Goal: Task Accomplishment & Management: Complete application form

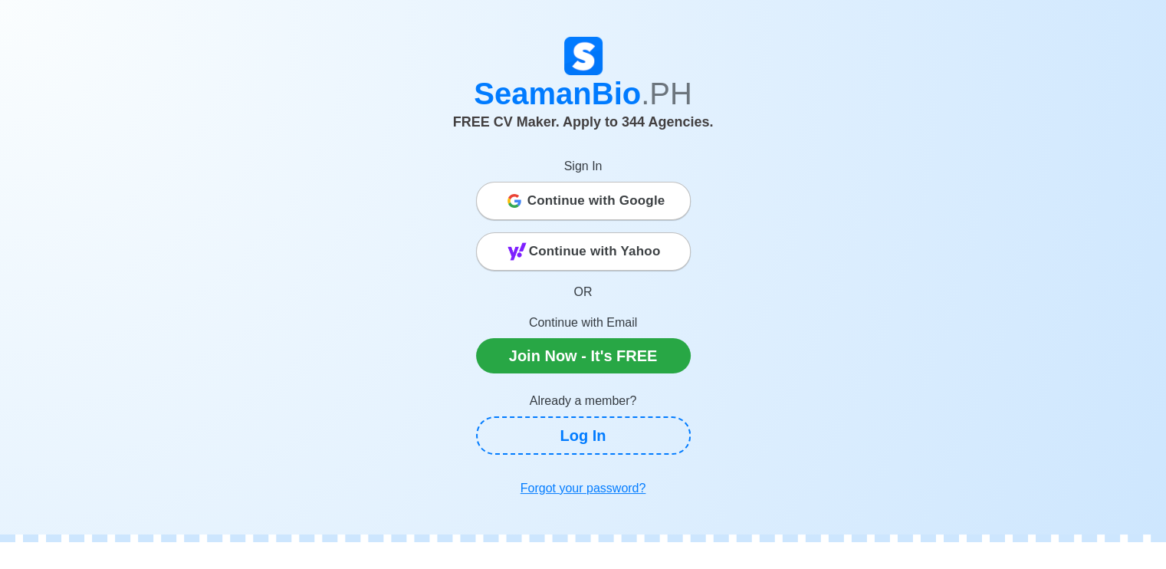
click at [650, 190] on span "Continue with Google" at bounding box center [597, 201] width 138 height 31
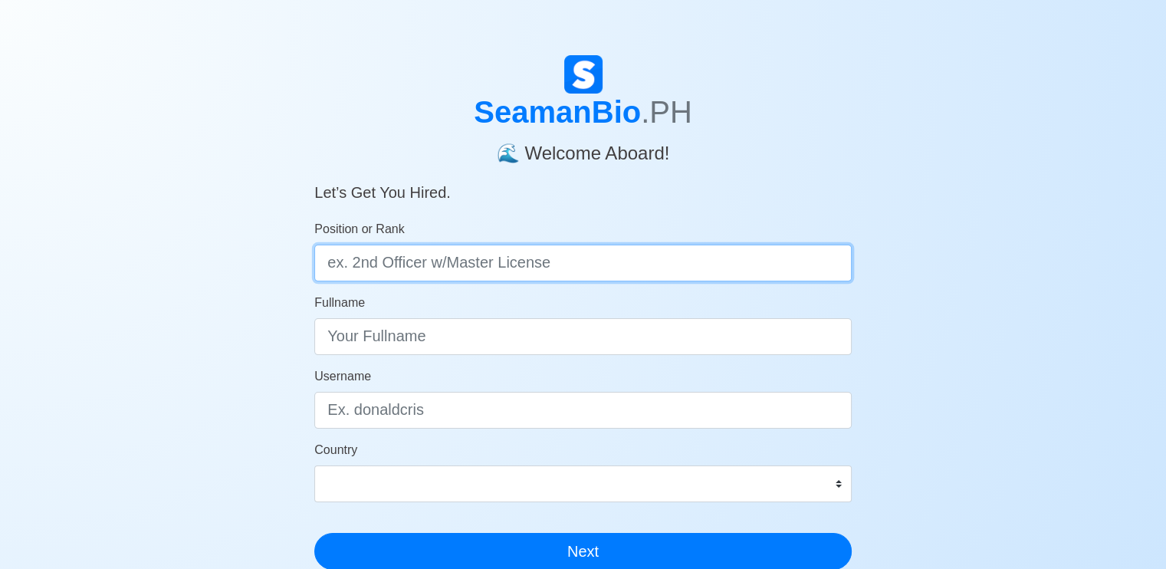
click at [512, 268] on input "Position or Rank" at bounding box center [583, 263] width 538 height 37
click at [487, 263] on input "Position or Rank" at bounding box center [583, 263] width 538 height 37
click at [488, 271] on input "Position or Rank" at bounding box center [583, 263] width 538 height 37
type input "Deck Cadet with OIC-NW License"
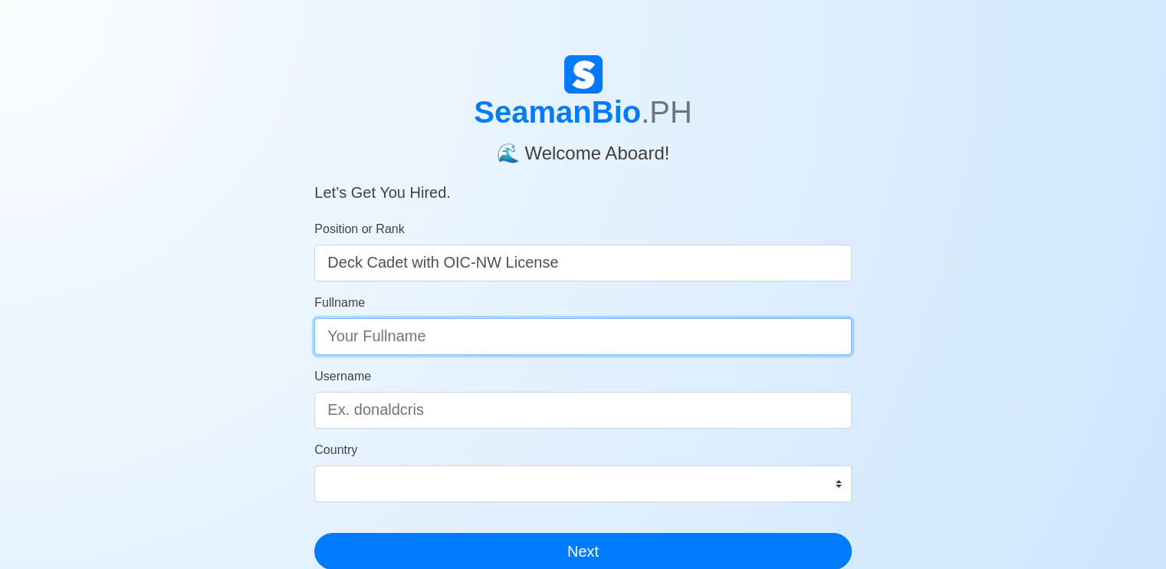
click at [403, 337] on input "Fullname" at bounding box center [583, 336] width 538 height 37
type input "[PERSON_NAME] [PERSON_NAME]"
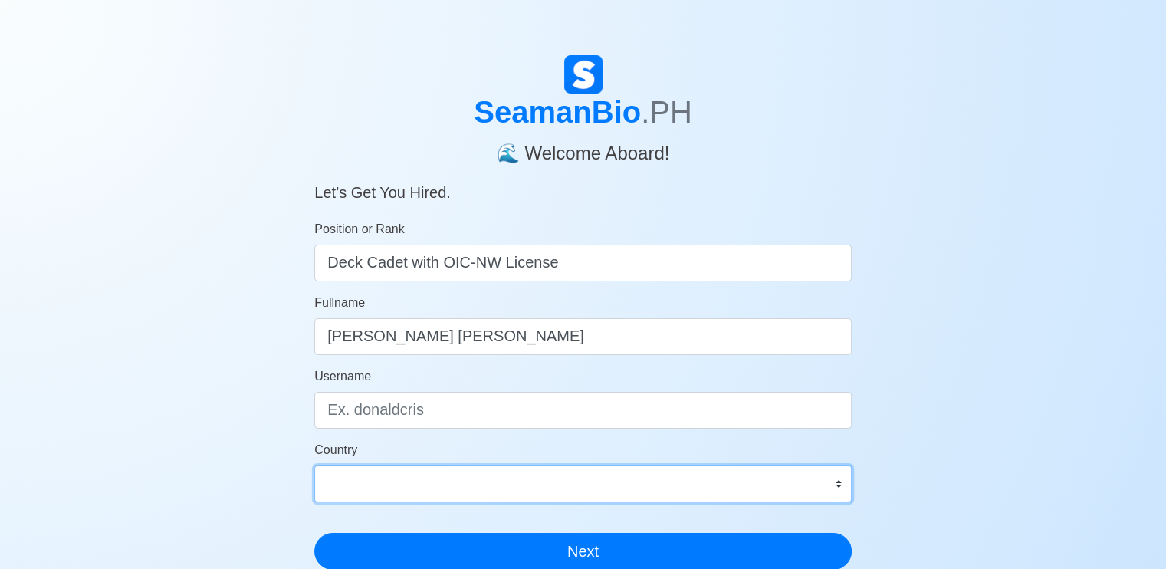
click at [373, 491] on select "[GEOGRAPHIC_DATA] [GEOGRAPHIC_DATA] [GEOGRAPHIC_DATA] [GEOGRAPHIC_DATA] [US_STA…" at bounding box center [583, 484] width 538 height 37
select select "PH"
click at [314, 466] on select "[GEOGRAPHIC_DATA] [GEOGRAPHIC_DATA] [GEOGRAPHIC_DATA] [GEOGRAPHIC_DATA] [US_STA…" at bounding box center [583, 484] width 538 height 37
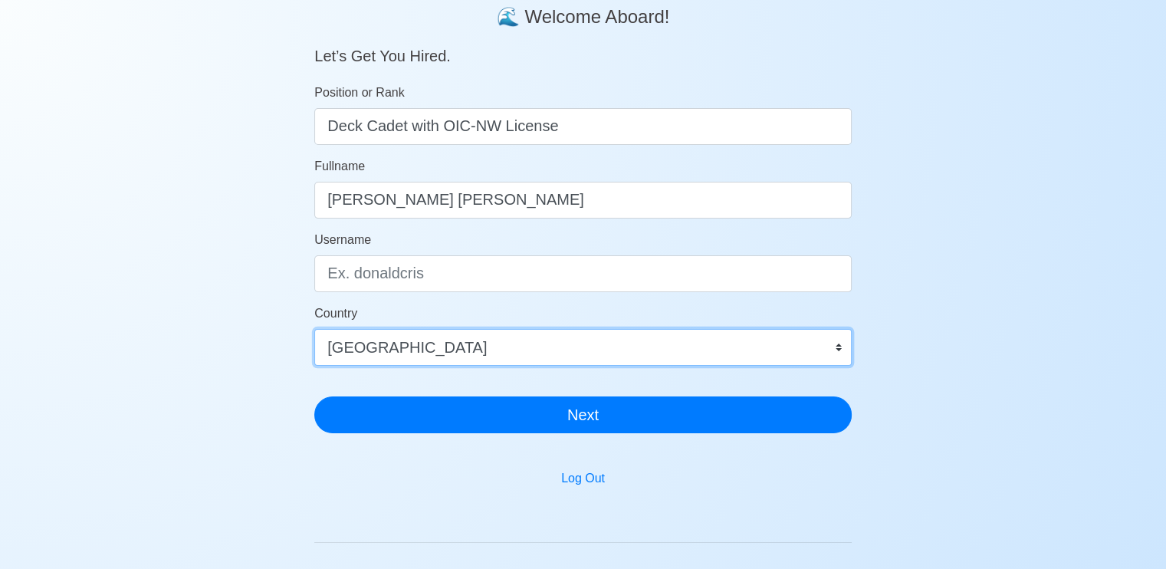
scroll to position [307, 0]
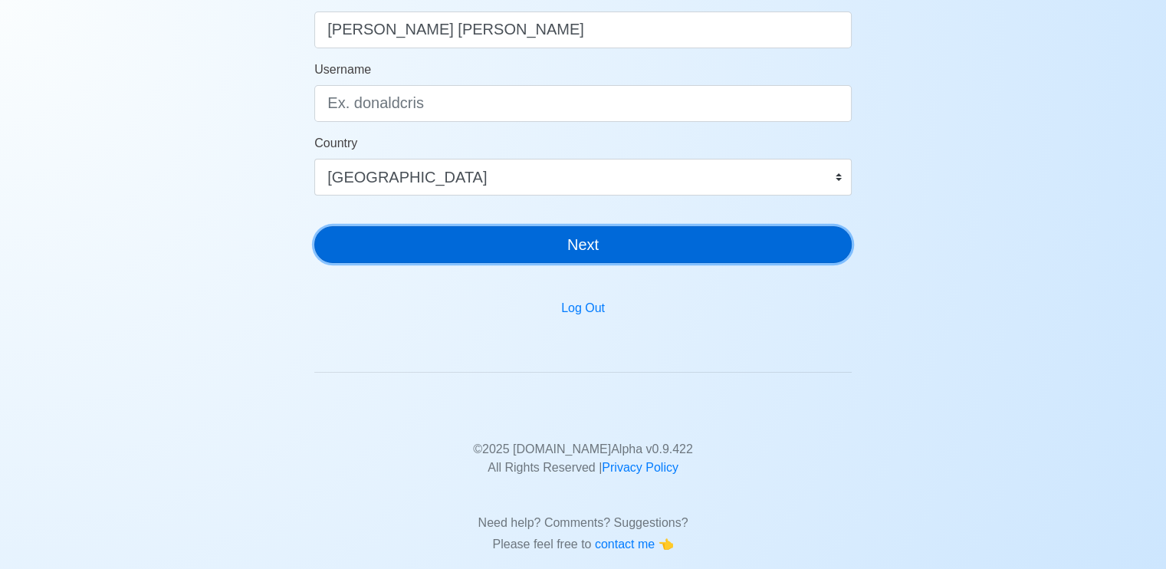
click at [531, 251] on button "Next" at bounding box center [583, 244] width 538 height 37
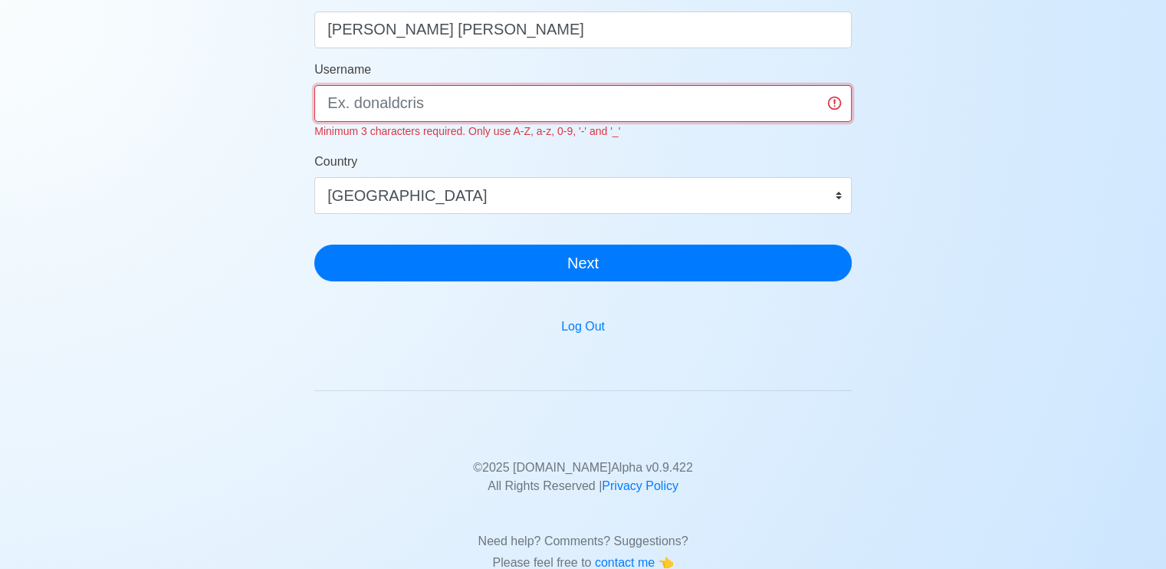
click at [454, 104] on input "Username" at bounding box center [583, 103] width 538 height 37
click at [836, 110] on input "Username" at bounding box center [583, 103] width 538 height 37
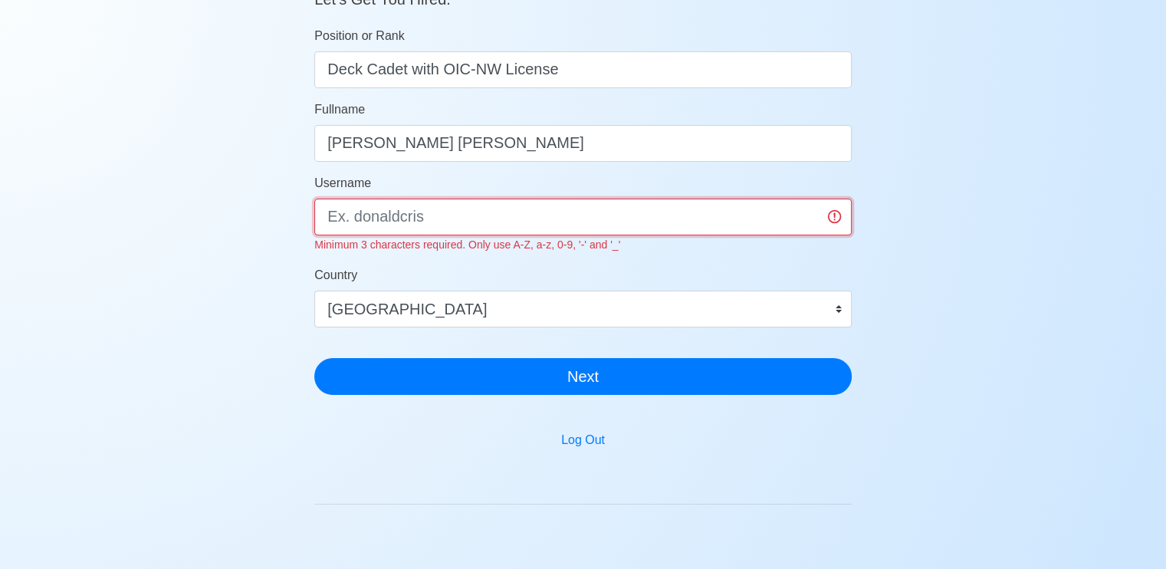
scroll to position [153, 0]
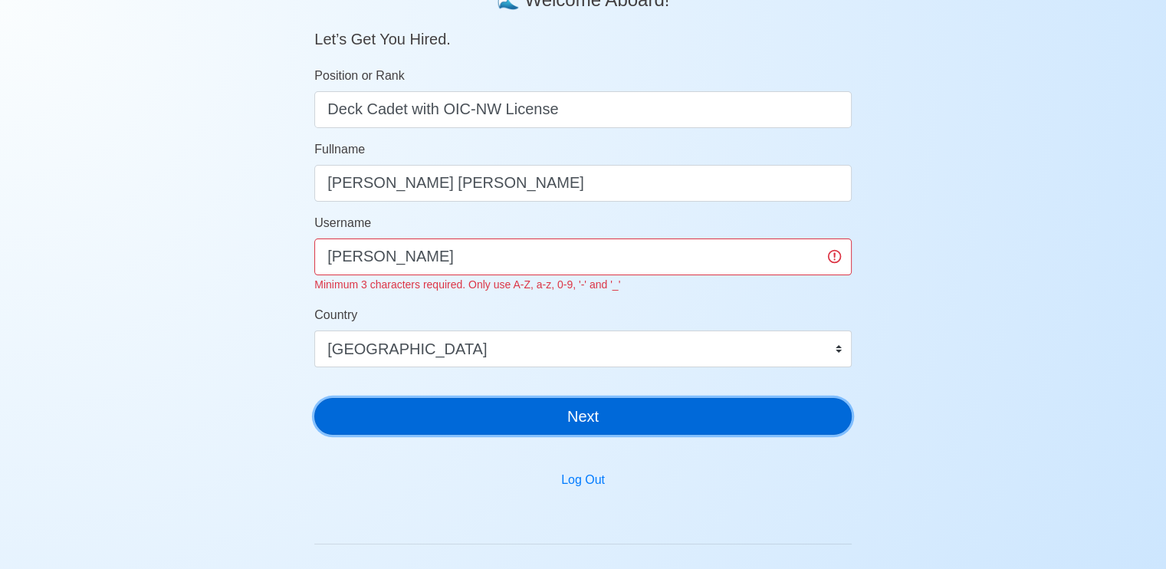
click at [649, 410] on button "Next" at bounding box center [583, 416] width 538 height 37
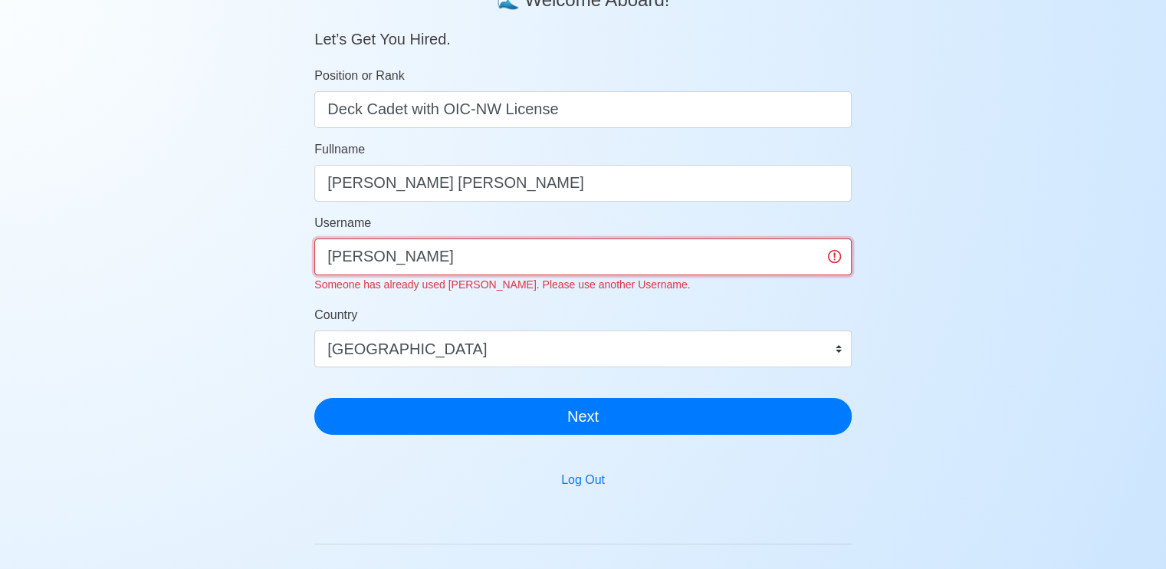
click at [489, 257] on input "[PERSON_NAME]" at bounding box center [583, 257] width 538 height 37
type input "c"
type input "r"
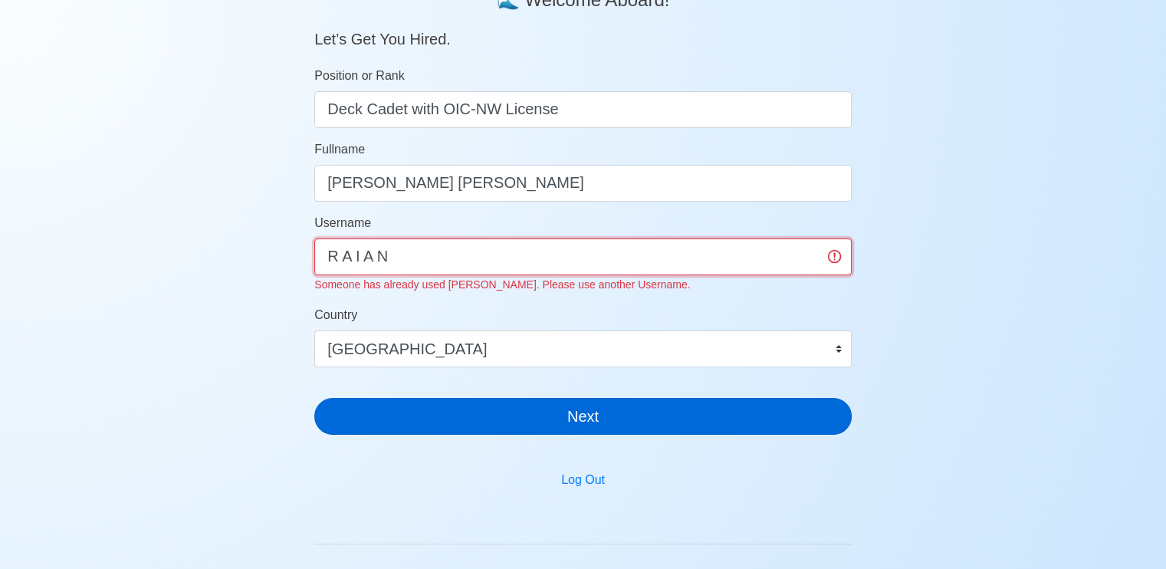
type input "R A I A N"
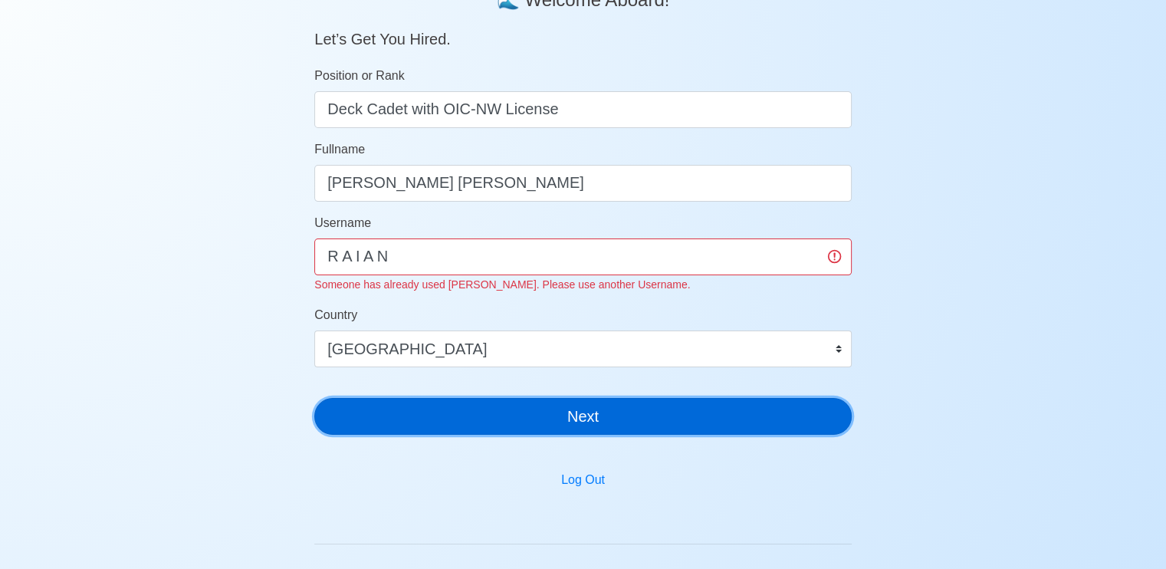
click at [575, 430] on button "Next" at bounding box center [583, 416] width 538 height 37
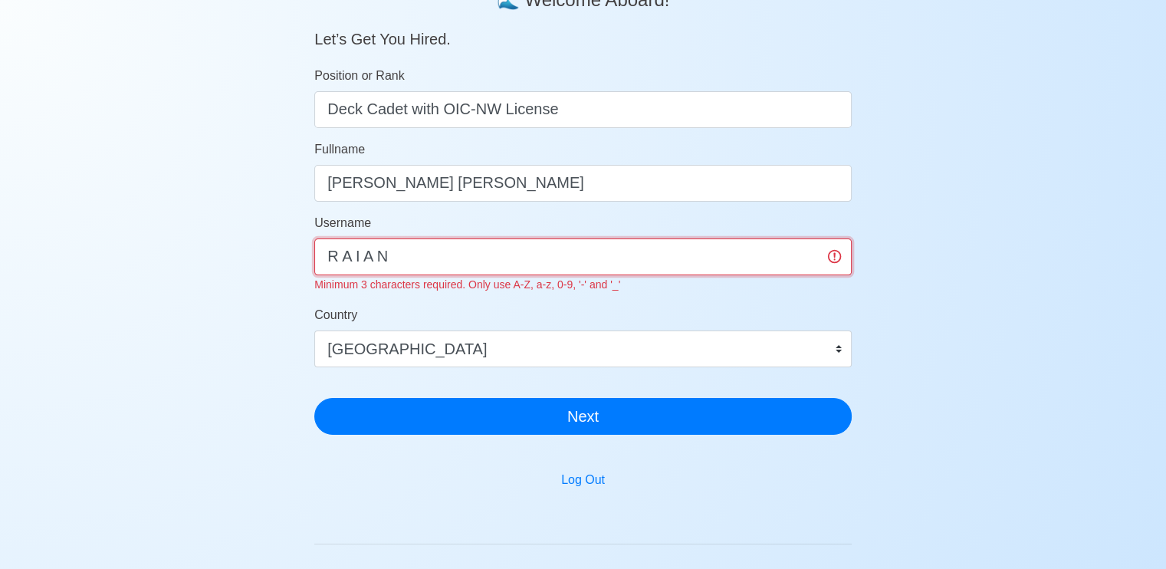
drag, startPoint x: 443, startPoint y: 260, endPoint x: 0, endPoint y: 347, distance: 451.1
click at [0, 324] on div "SeamanBio .PH 🌊 Welcome Aboard! Let’s Get You Hired. Position or Rank Deck Cade…" at bounding box center [583, 315] width 1166 height 827
type input "r"
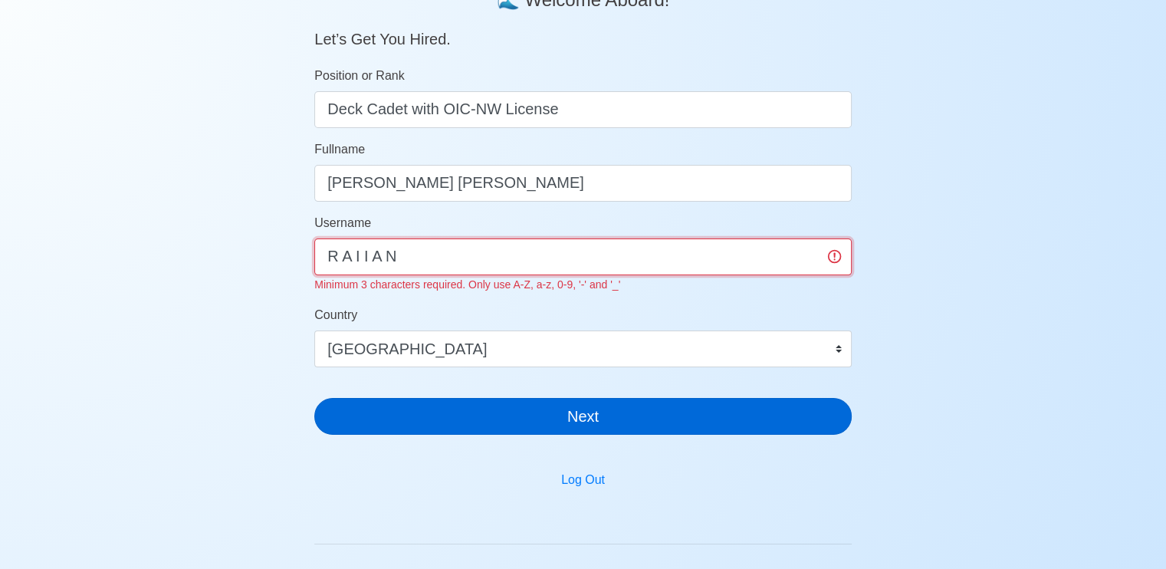
type input "R A I I A N"
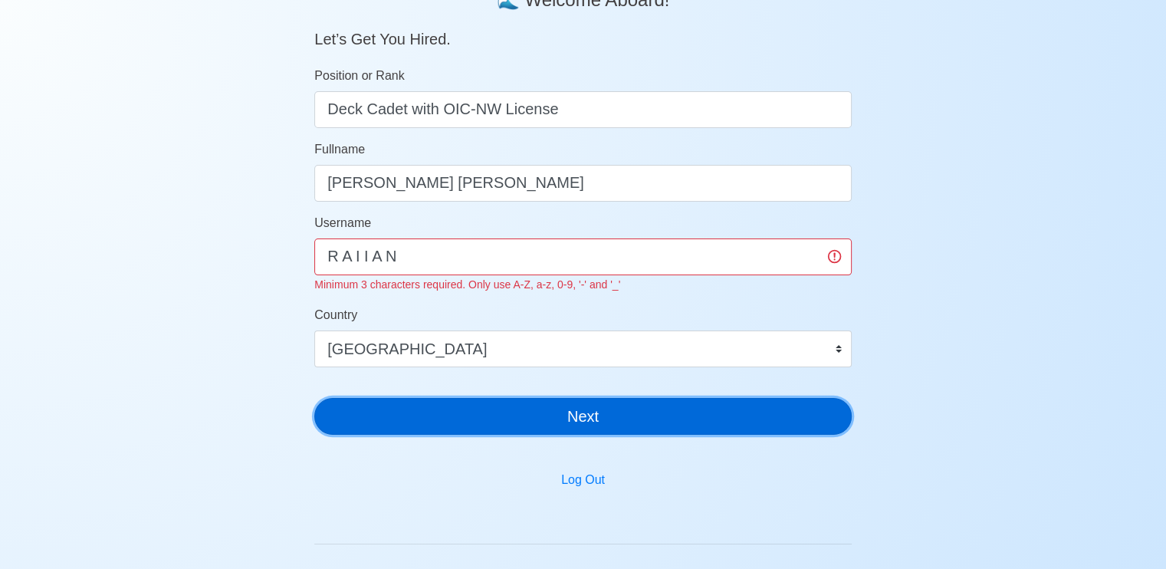
drag, startPoint x: 616, startPoint y: 410, endPoint x: 608, endPoint y: 413, distance: 8.0
click at [609, 410] on button "Next" at bounding box center [583, 416] width 538 height 37
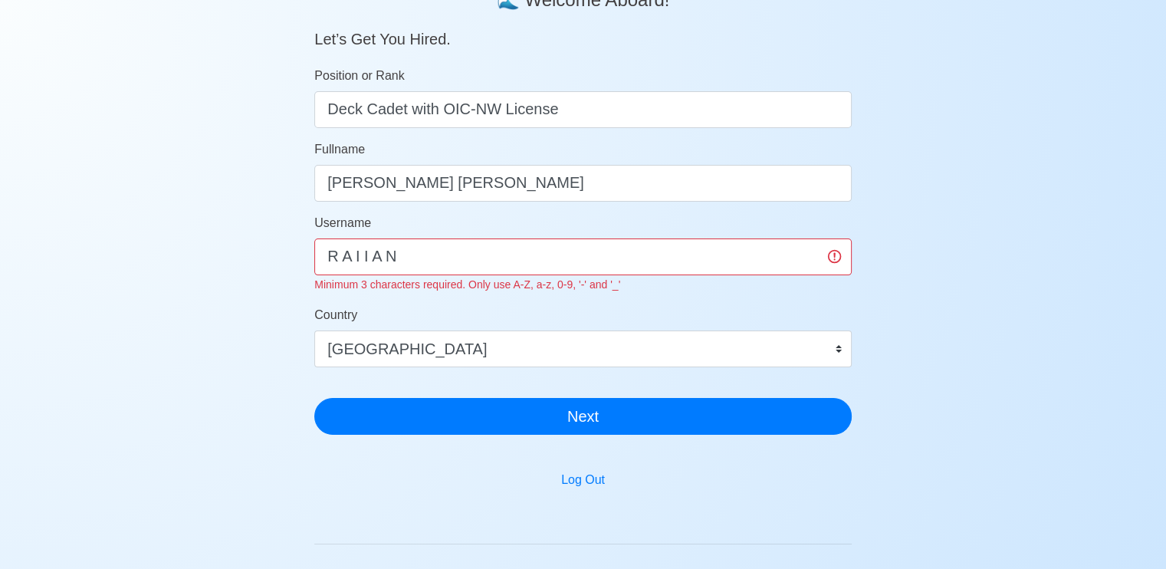
click at [645, 440] on div "SeamanBio .PH 🌊 Welcome Aboard! Let’s Get You Hired. Position or Rank Deck Cade…" at bounding box center [583, 174] width 538 height 545
click at [641, 438] on div "SeamanBio .PH 🌊 Welcome Aboard! Let’s Get You Hired. Position or Rank Deck Cade…" at bounding box center [583, 174] width 538 height 545
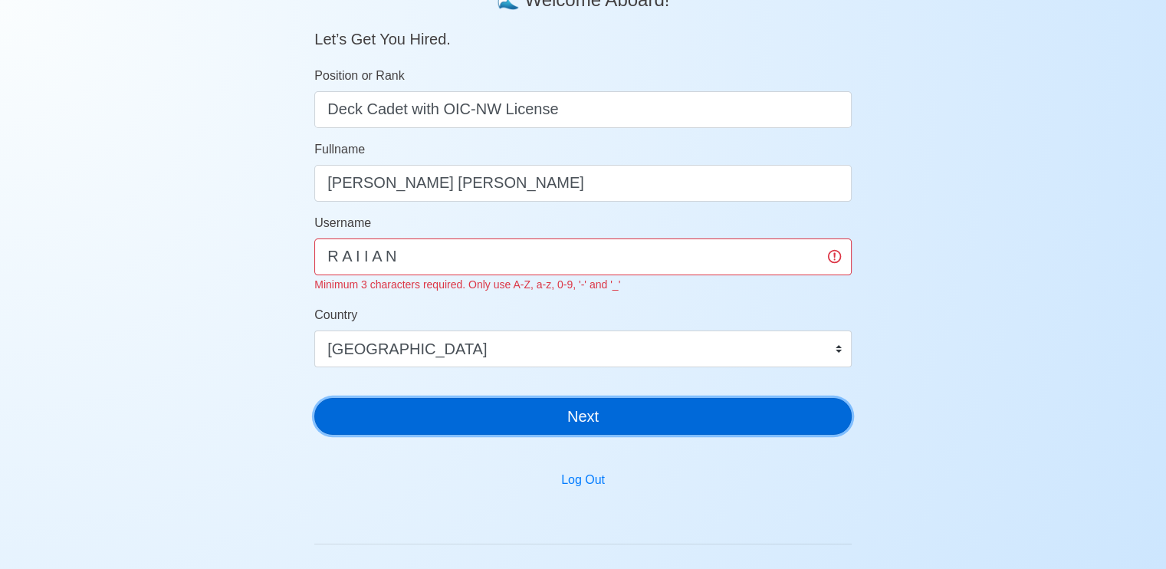
click at [637, 426] on button "Next" at bounding box center [583, 416] width 538 height 37
click at [630, 422] on button "Next" at bounding box center [583, 416] width 538 height 37
click at [628, 423] on button "Next" at bounding box center [583, 416] width 538 height 37
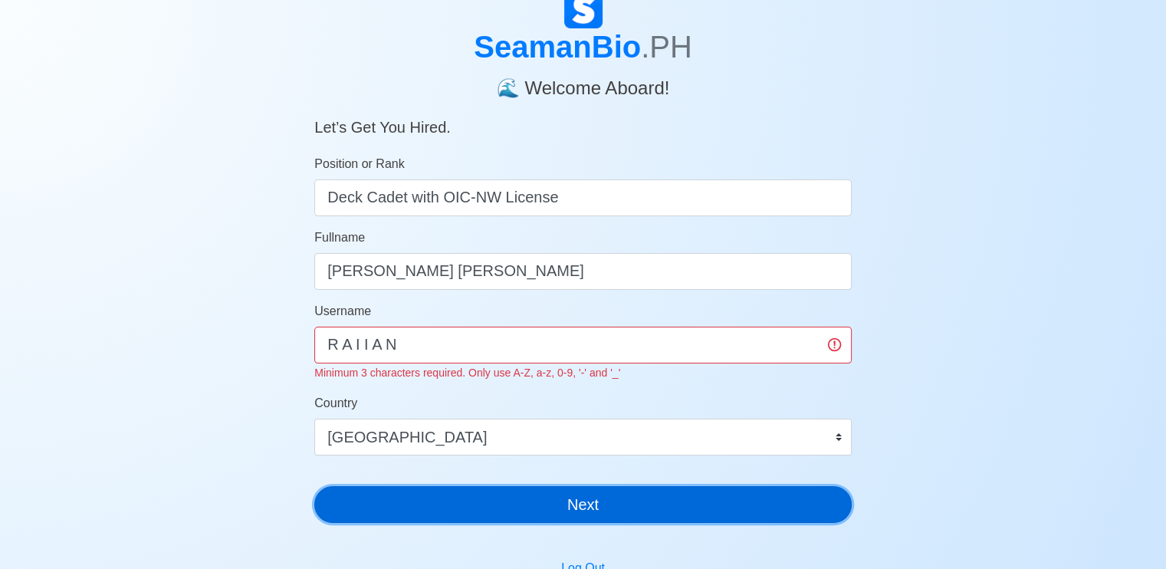
scroll to position [0, 0]
